Goal: Task Accomplishment & Management: Use online tool/utility

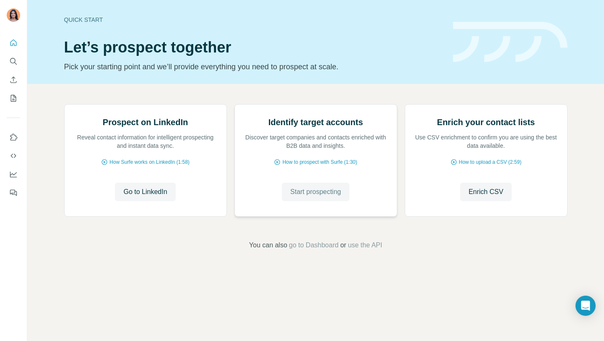
click at [322, 197] on span "Start prospecting" at bounding box center [315, 192] width 51 height 10
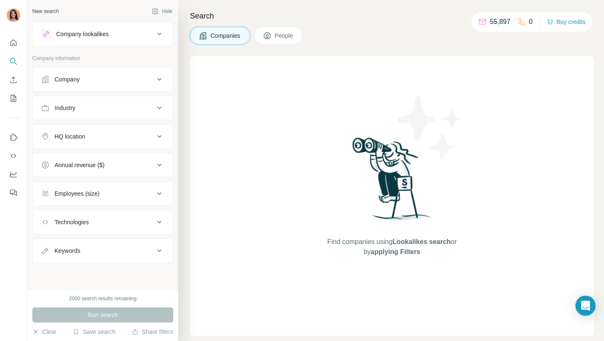
click at [105, 83] on div "Company" at bounding box center [97, 79] width 113 height 8
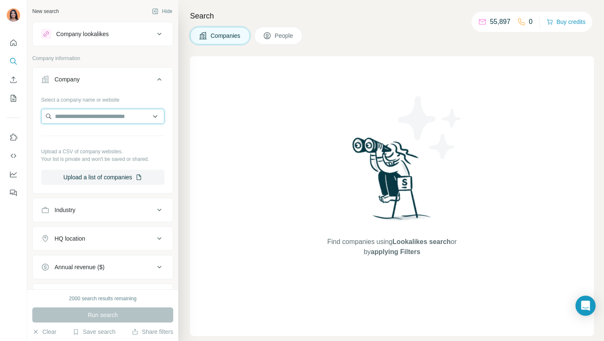
click at [98, 120] on input "text" at bounding box center [102, 116] width 123 height 15
type input "*****"
click at [92, 118] on input "*****" at bounding box center [102, 116] width 123 height 15
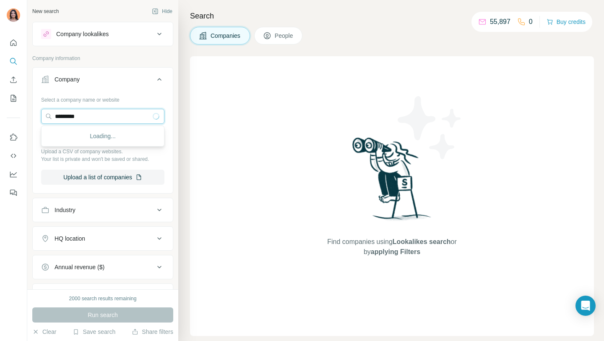
type input "*********"
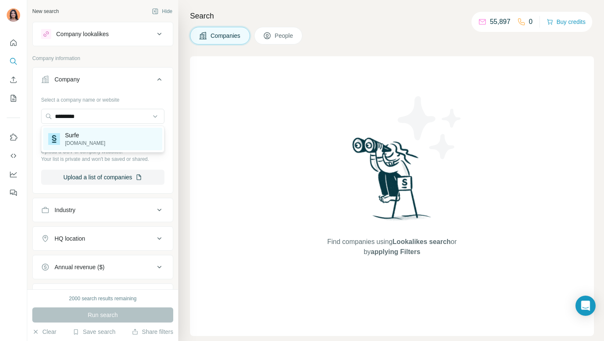
click at [122, 138] on div "Surfe [DOMAIN_NAME]" at bounding box center [102, 139] width 119 height 23
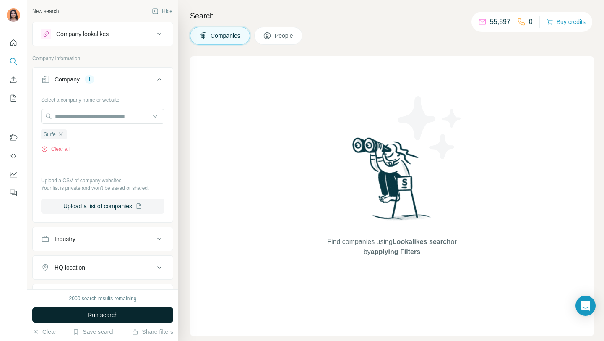
click at [119, 316] on button "Run search" at bounding box center [102, 314] width 141 height 15
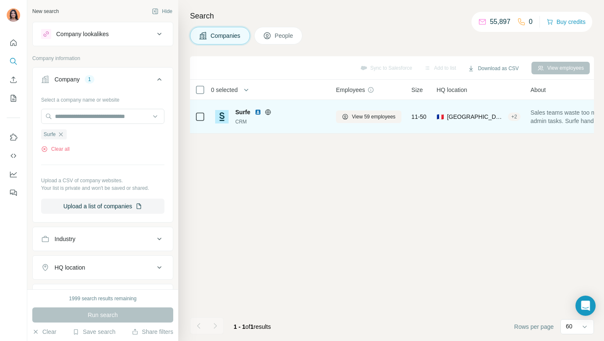
click at [333, 107] on td "View 59 employees" at bounding box center [369, 117] width 76 height 34
click at [352, 116] on button "View 59 employees" at bounding box center [368, 116] width 65 height 13
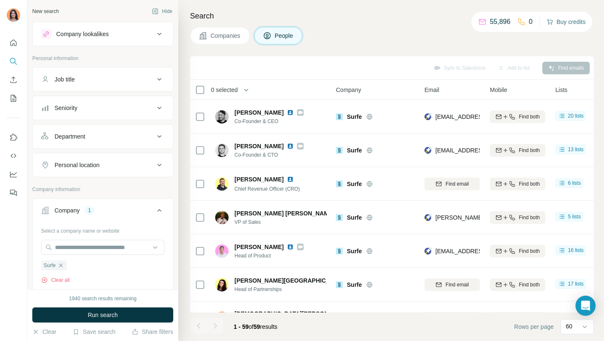
click at [560, 21] on button "Buy credits" at bounding box center [566, 22] width 39 height 12
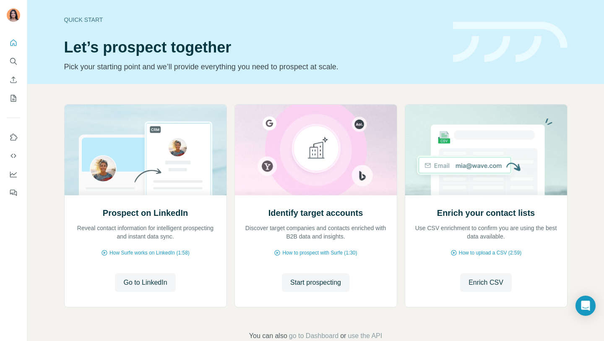
click at [13, 60] on icon "Search" at bounding box center [13, 61] width 8 height 8
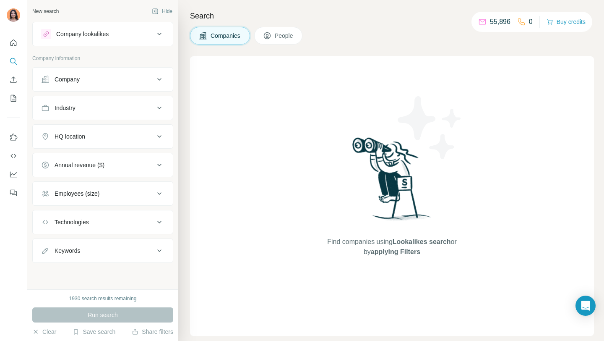
click at [106, 74] on button "Company" at bounding box center [103, 79] width 140 height 20
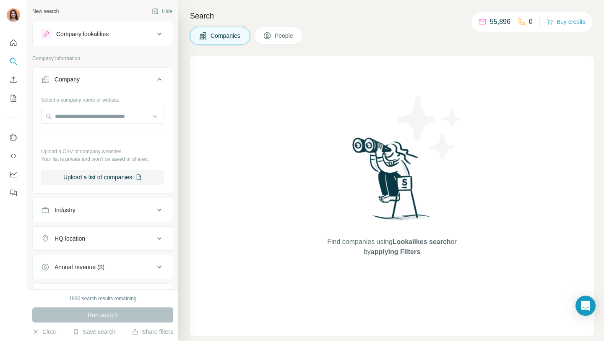
click at [103, 124] on div at bounding box center [102, 117] width 123 height 17
click at [94, 113] on input "text" at bounding box center [102, 116] width 123 height 15
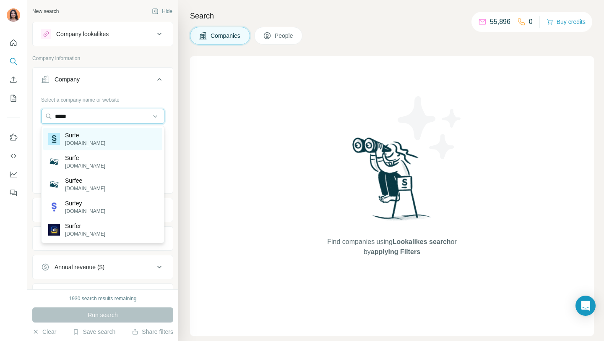
type input "*****"
click at [110, 133] on div "Surfe [DOMAIN_NAME]" at bounding box center [102, 139] width 119 height 23
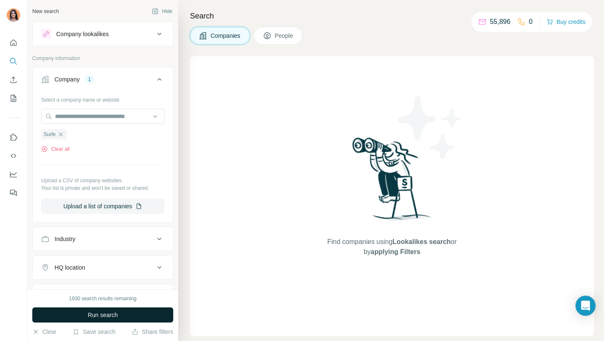
click at [94, 314] on span "Run search" at bounding box center [103, 315] width 30 height 8
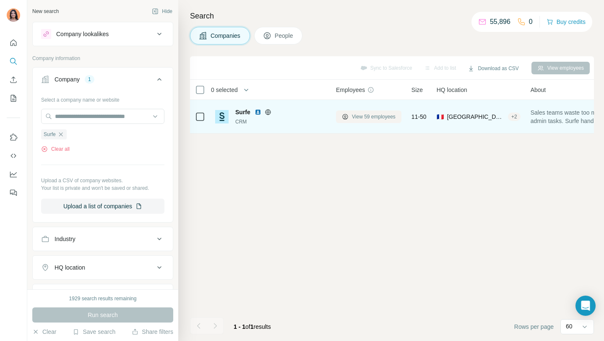
click at [374, 111] on button "View 59 employees" at bounding box center [368, 116] width 65 height 13
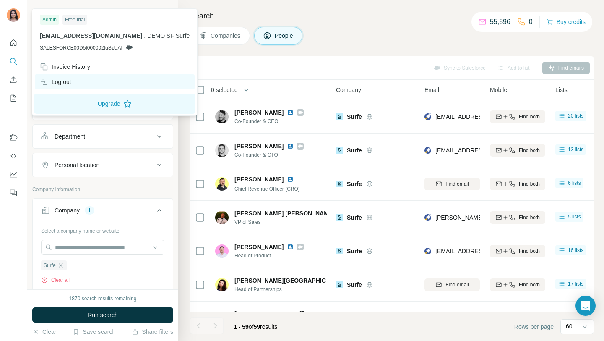
click at [81, 85] on div "Log out" at bounding box center [115, 81] width 160 height 15
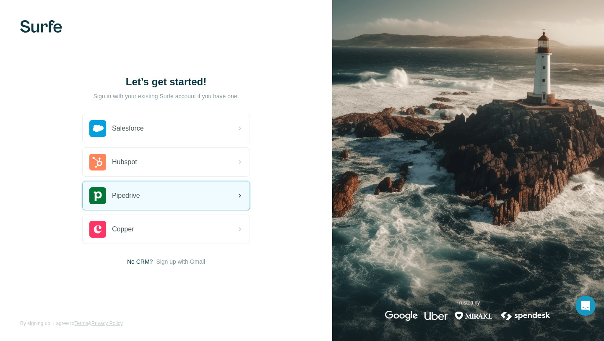
click at [133, 192] on span "Pipedrive" at bounding box center [126, 196] width 28 height 10
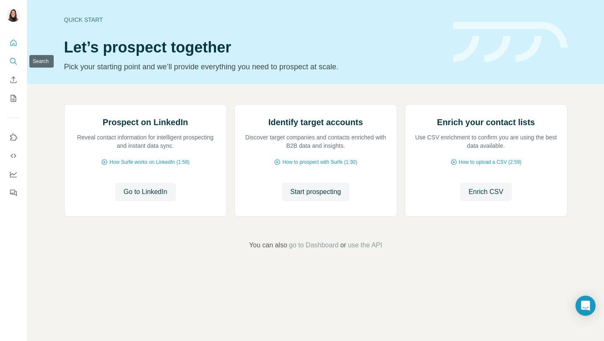
click at [10, 58] on icon "Search" at bounding box center [13, 61] width 8 height 8
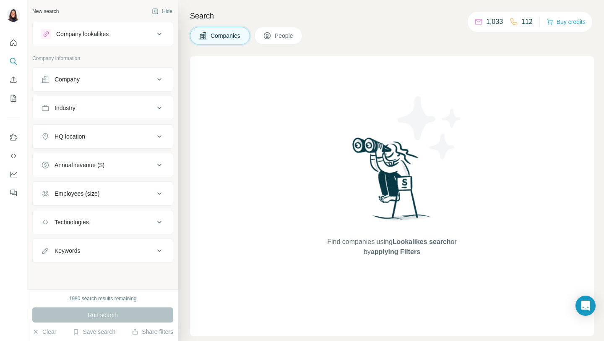
click at [82, 78] on div "Company" at bounding box center [97, 79] width 113 height 8
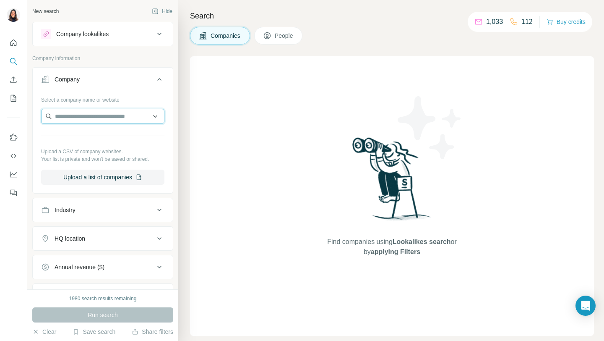
click at [82, 122] on input "text" at bounding box center [102, 116] width 123 height 15
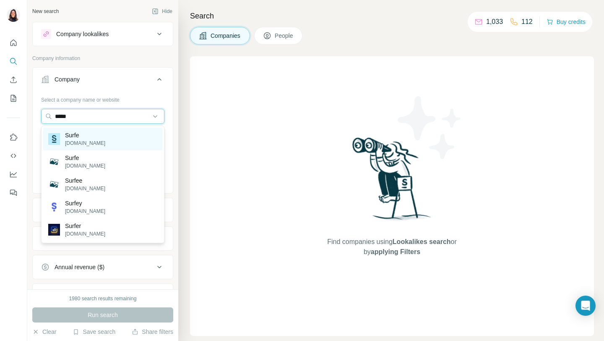
type input "*****"
click at [119, 143] on div "Surfe [DOMAIN_NAME]" at bounding box center [102, 139] width 119 height 23
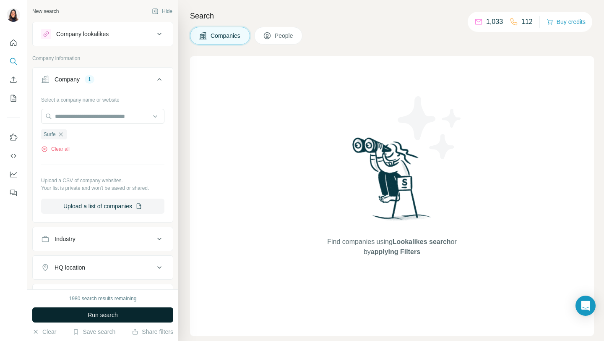
click at [113, 311] on span "Run search" at bounding box center [103, 315] width 30 height 8
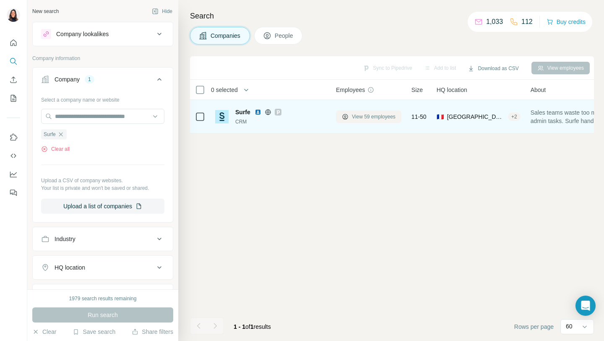
click at [385, 114] on span "View 59 employees" at bounding box center [374, 117] width 44 height 8
